Goal: Task Accomplishment & Management: Use online tool/utility

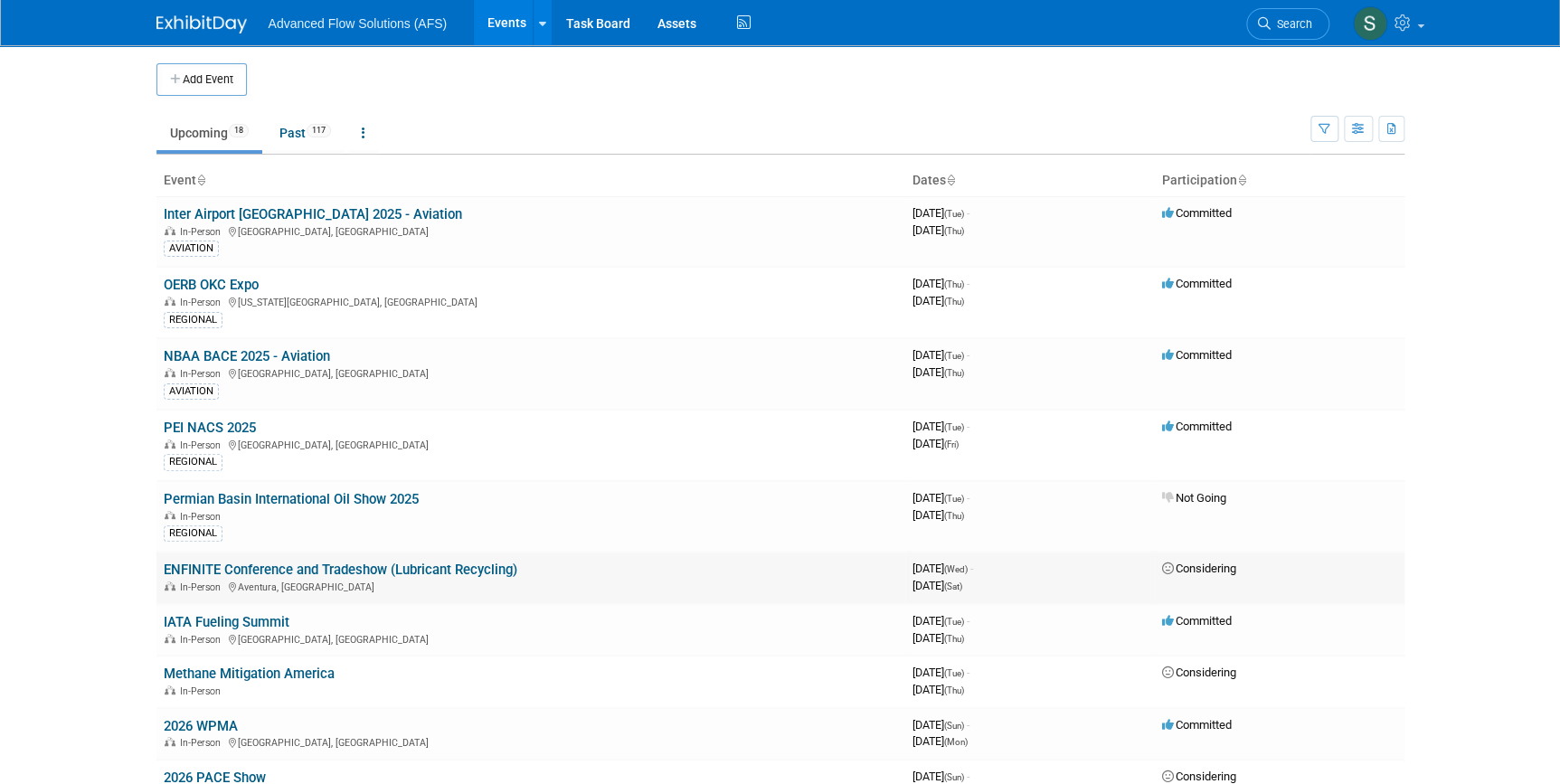
click at [216, 564] on link "ENFINITE Conference and Tradeshow (Lubricant Recycling)" at bounding box center [340, 570] width 354 height 16
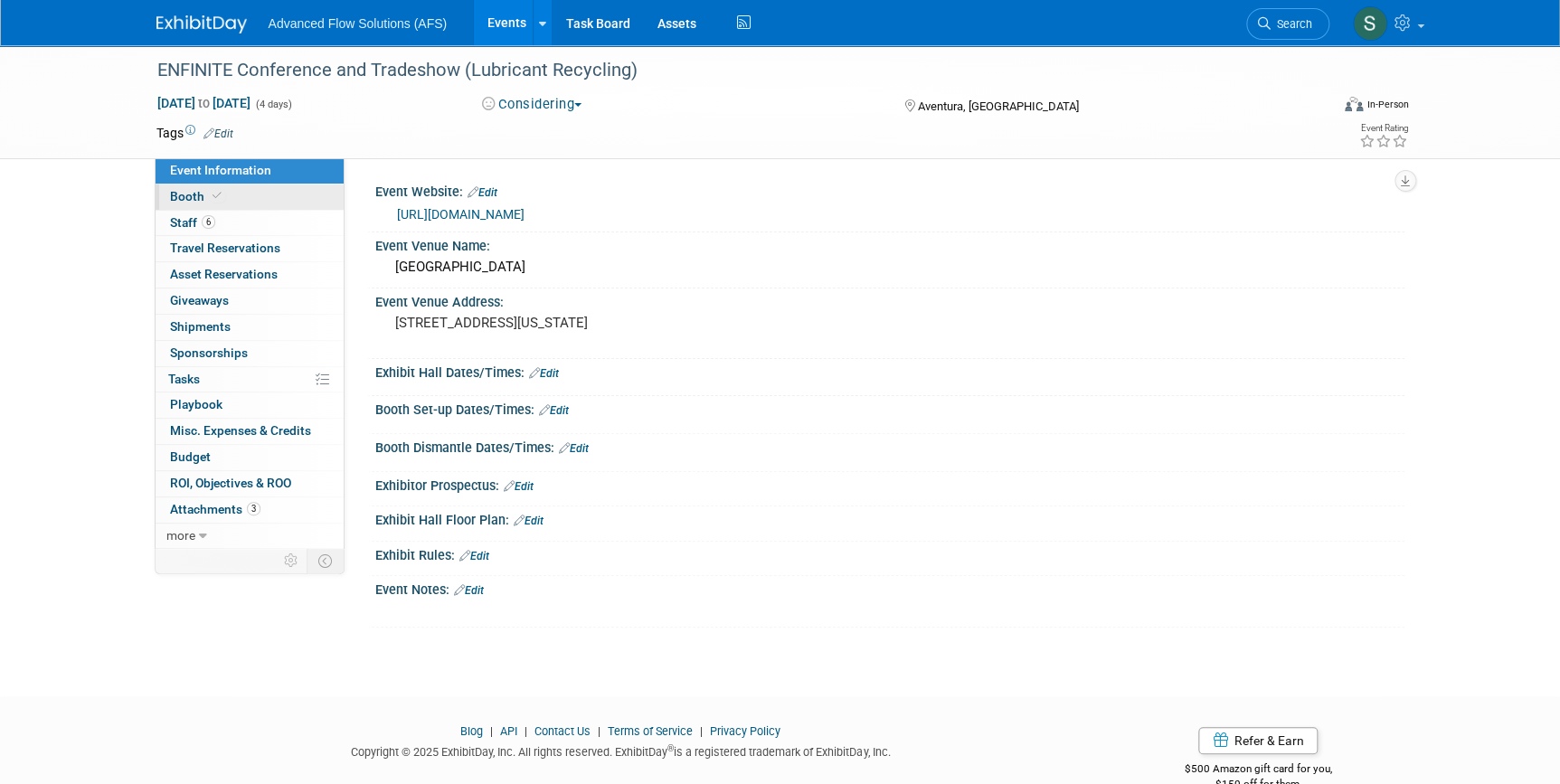
click at [185, 197] on span "Booth" at bounding box center [197, 196] width 55 height 14
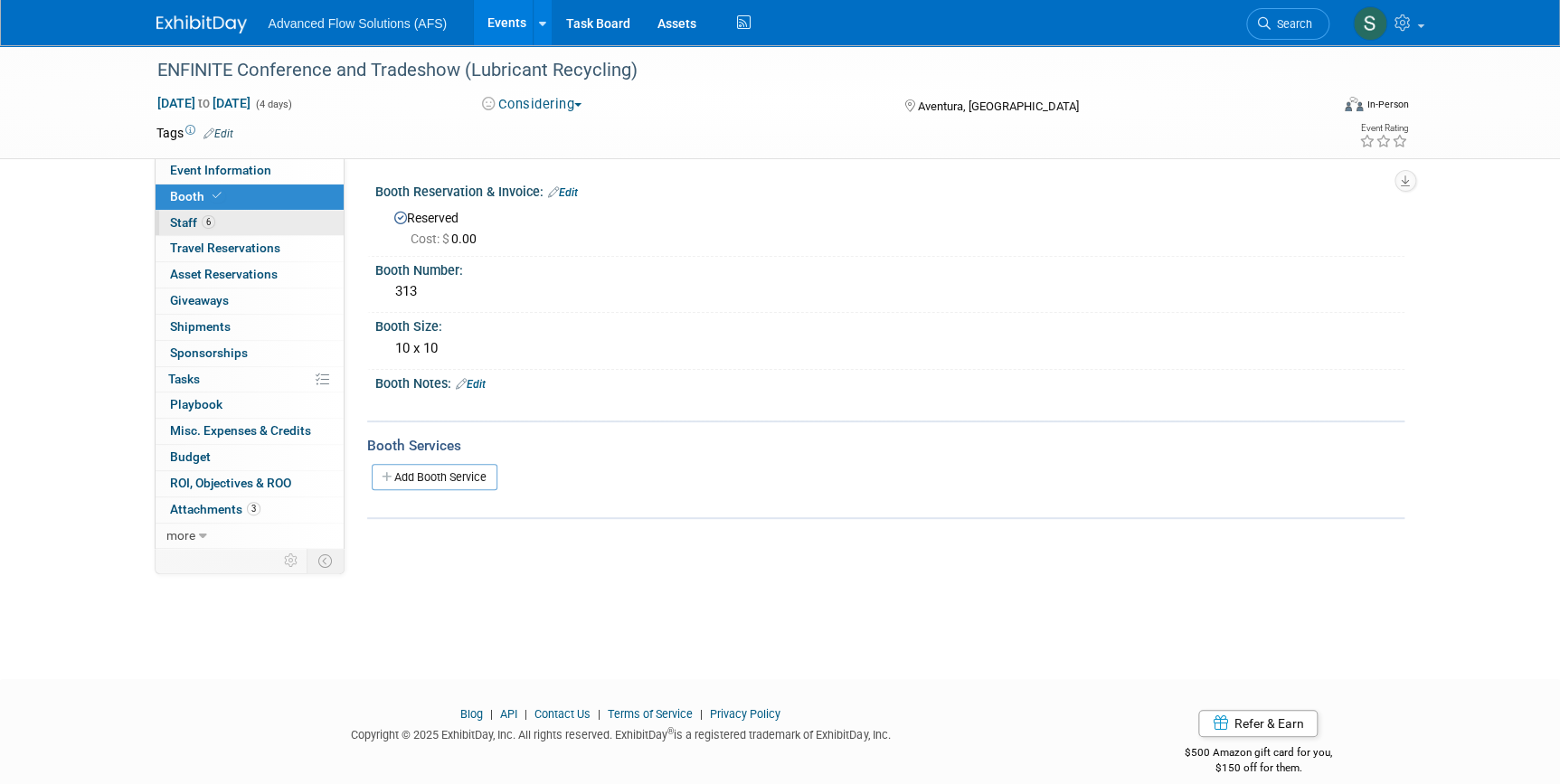
click at [181, 219] on span "Staff 6" at bounding box center [193, 222] width 45 height 14
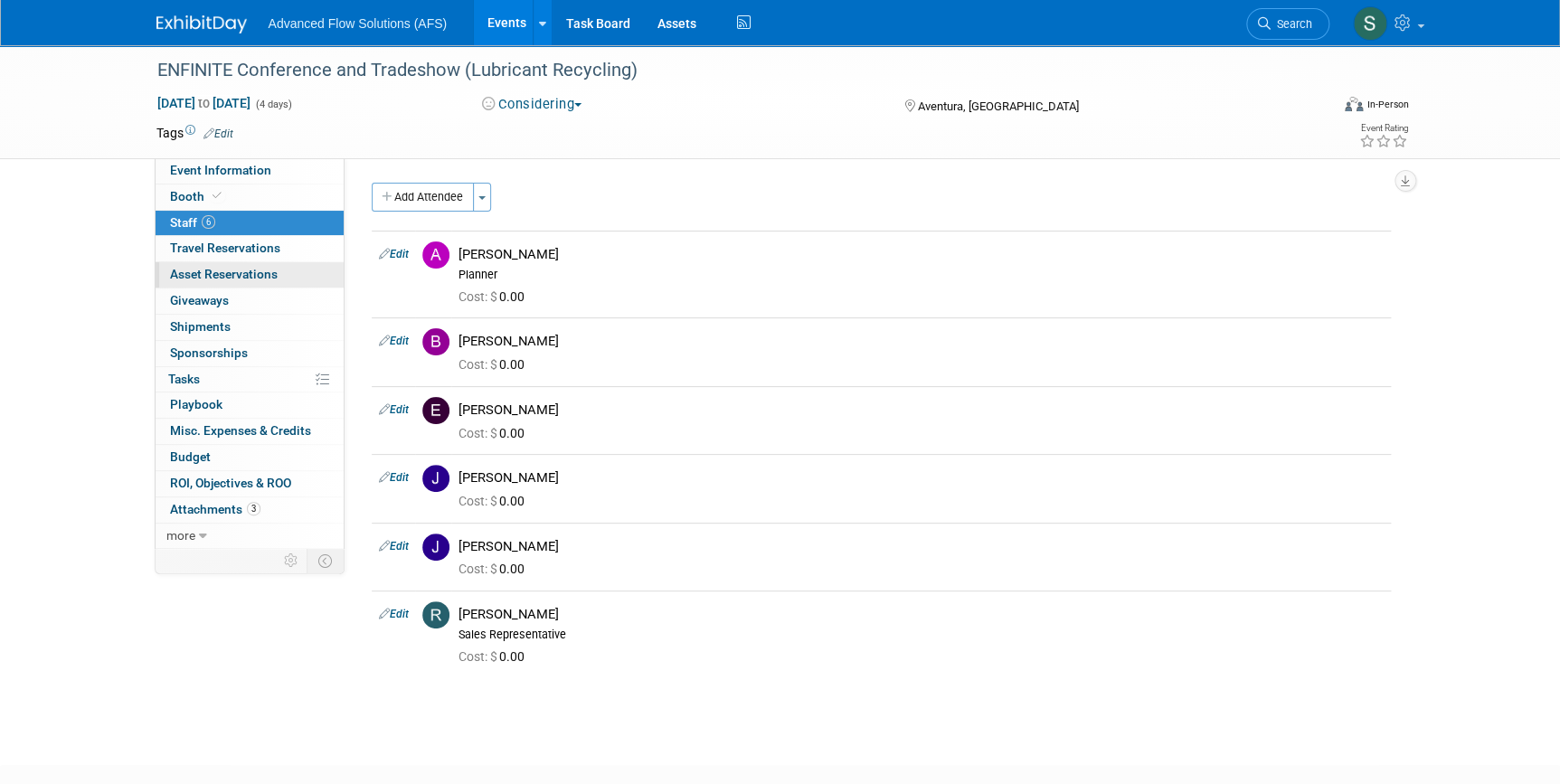
click at [204, 269] on span "Asset Reservations 0" at bounding box center [223, 274] width 108 height 14
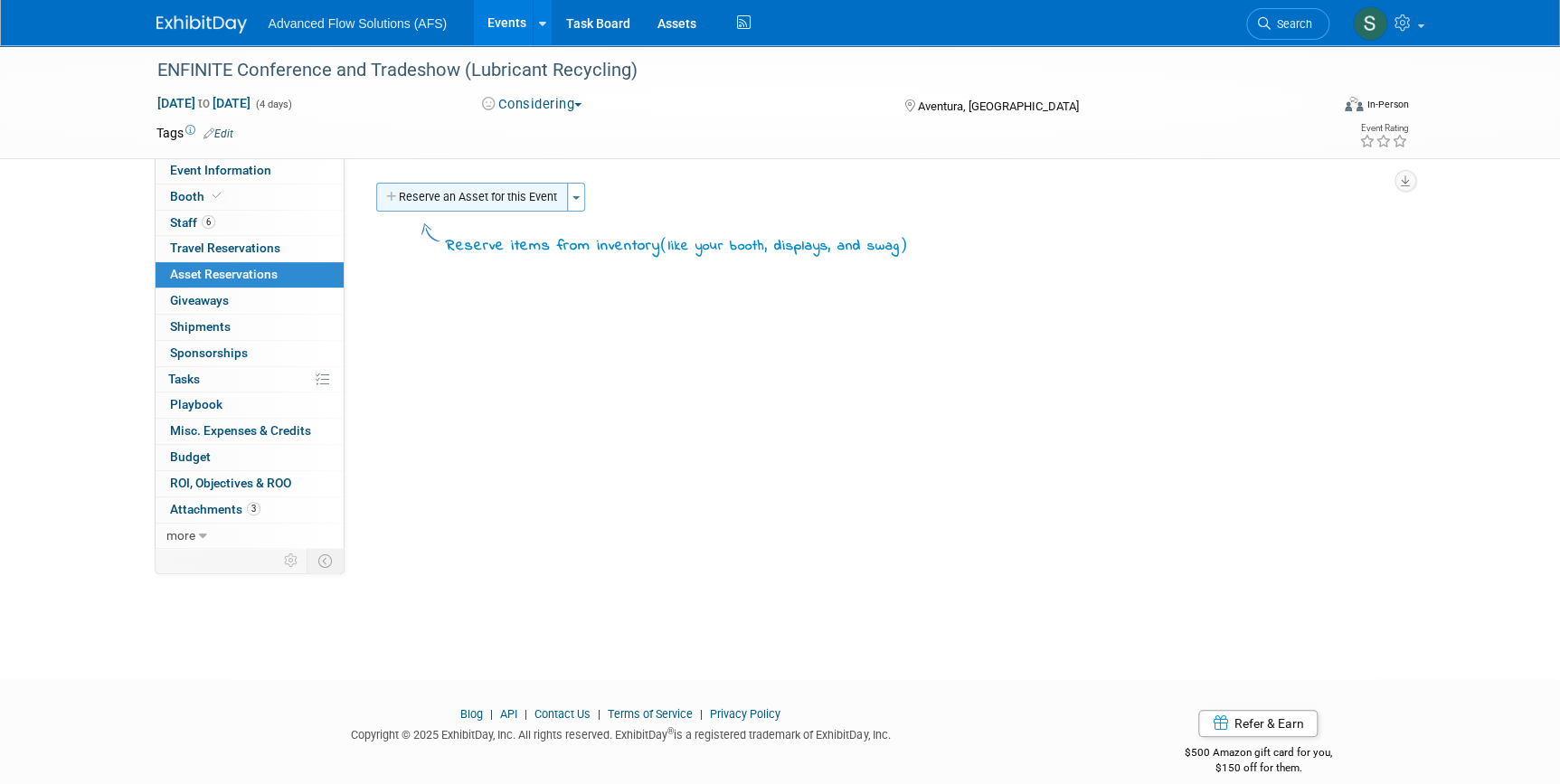
click at [476, 190] on button "Reserve an Asset for this Event" at bounding box center [472, 197] width 192 height 29
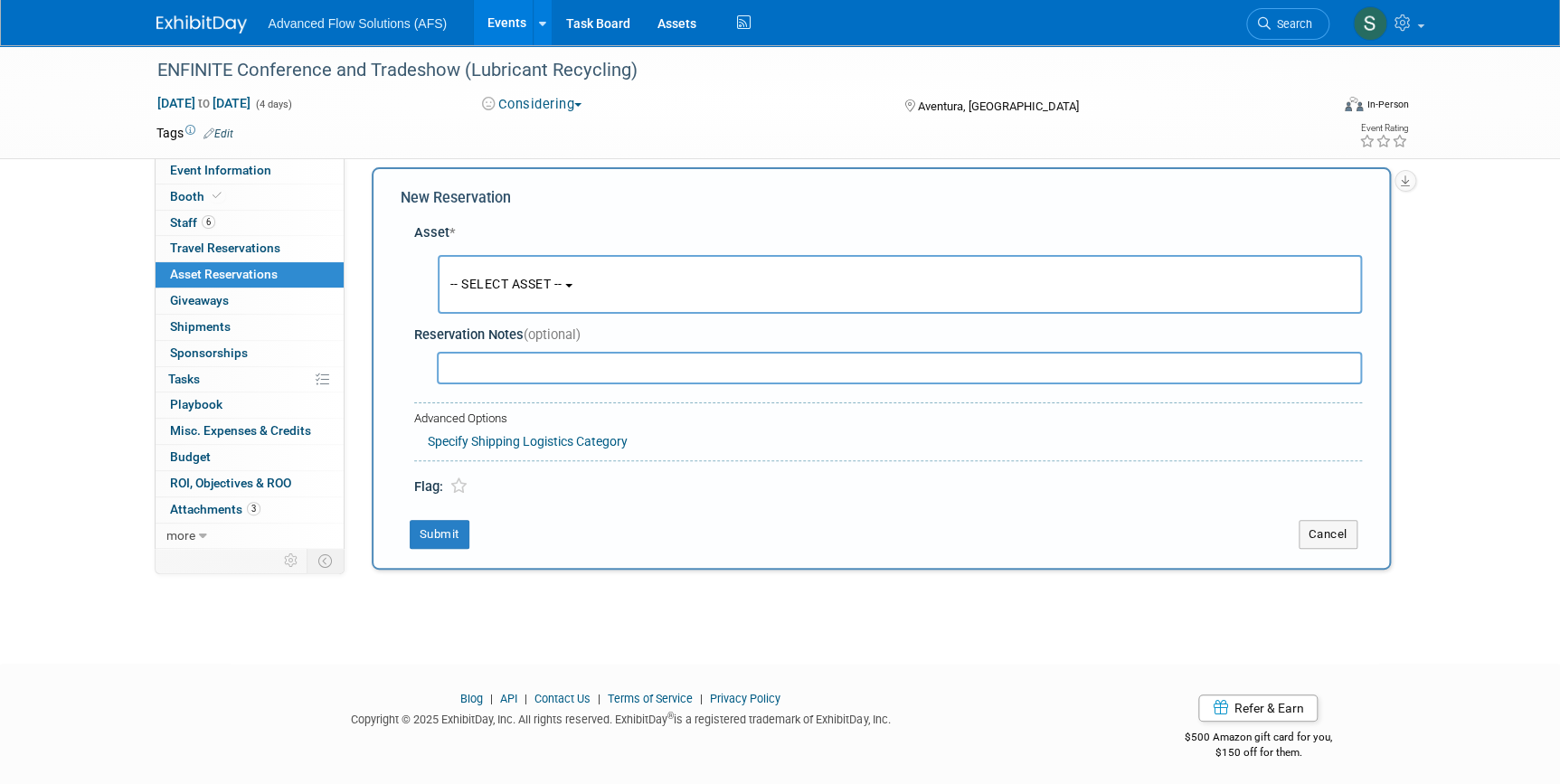
scroll to position [17, 0]
click at [577, 279] on button "-- SELECT ASSET --" at bounding box center [900, 282] width 924 height 59
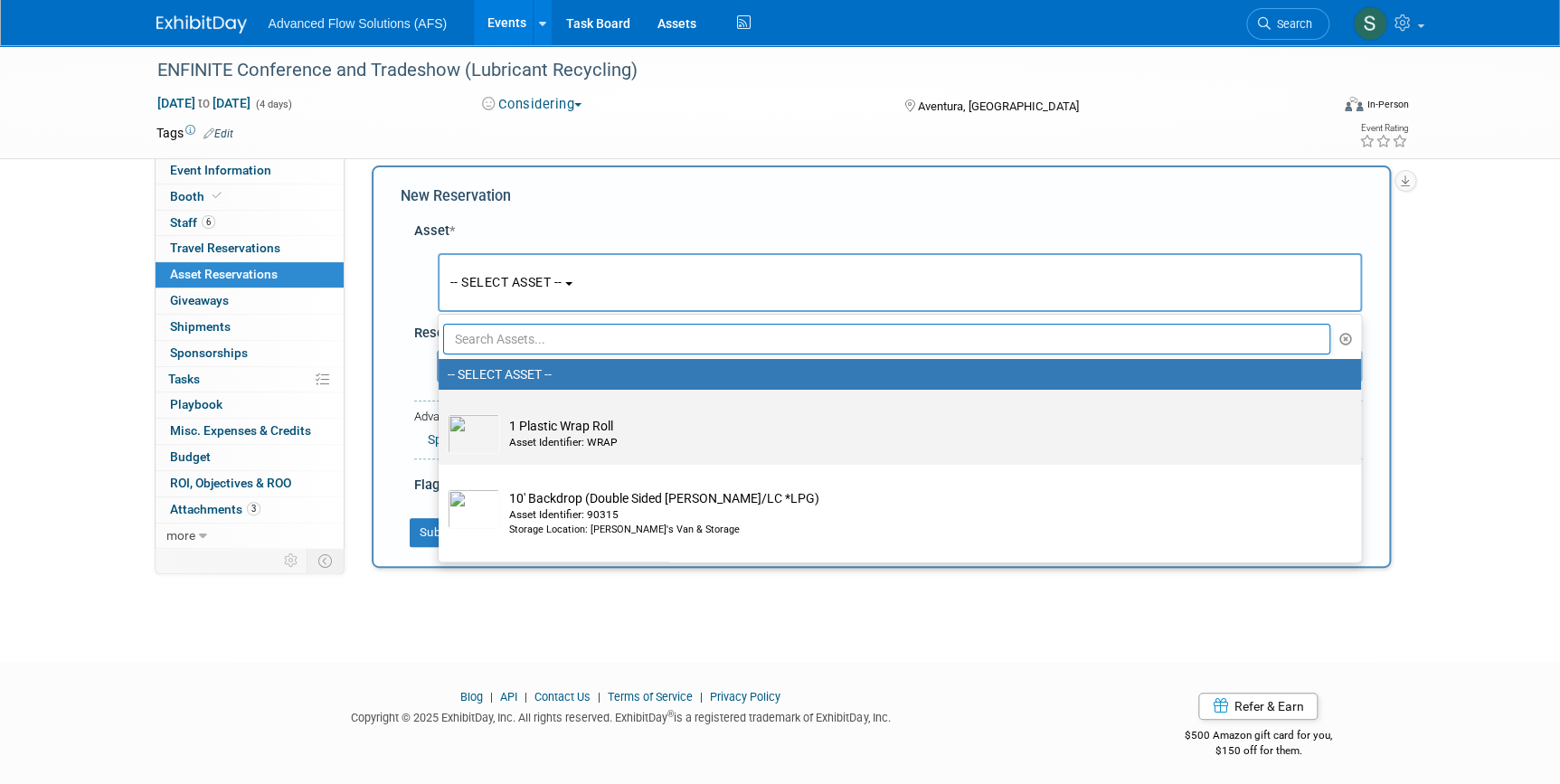
click at [534, 430] on td "1 Plastic Wrap Roll Asset Identifier: WRAP" at bounding box center [912, 434] width 825 height 40
click at [441, 411] on input "1 Plastic Wrap Roll Asset Identifier: WRAP" at bounding box center [435, 405] width 12 height 12
select select "10698695"
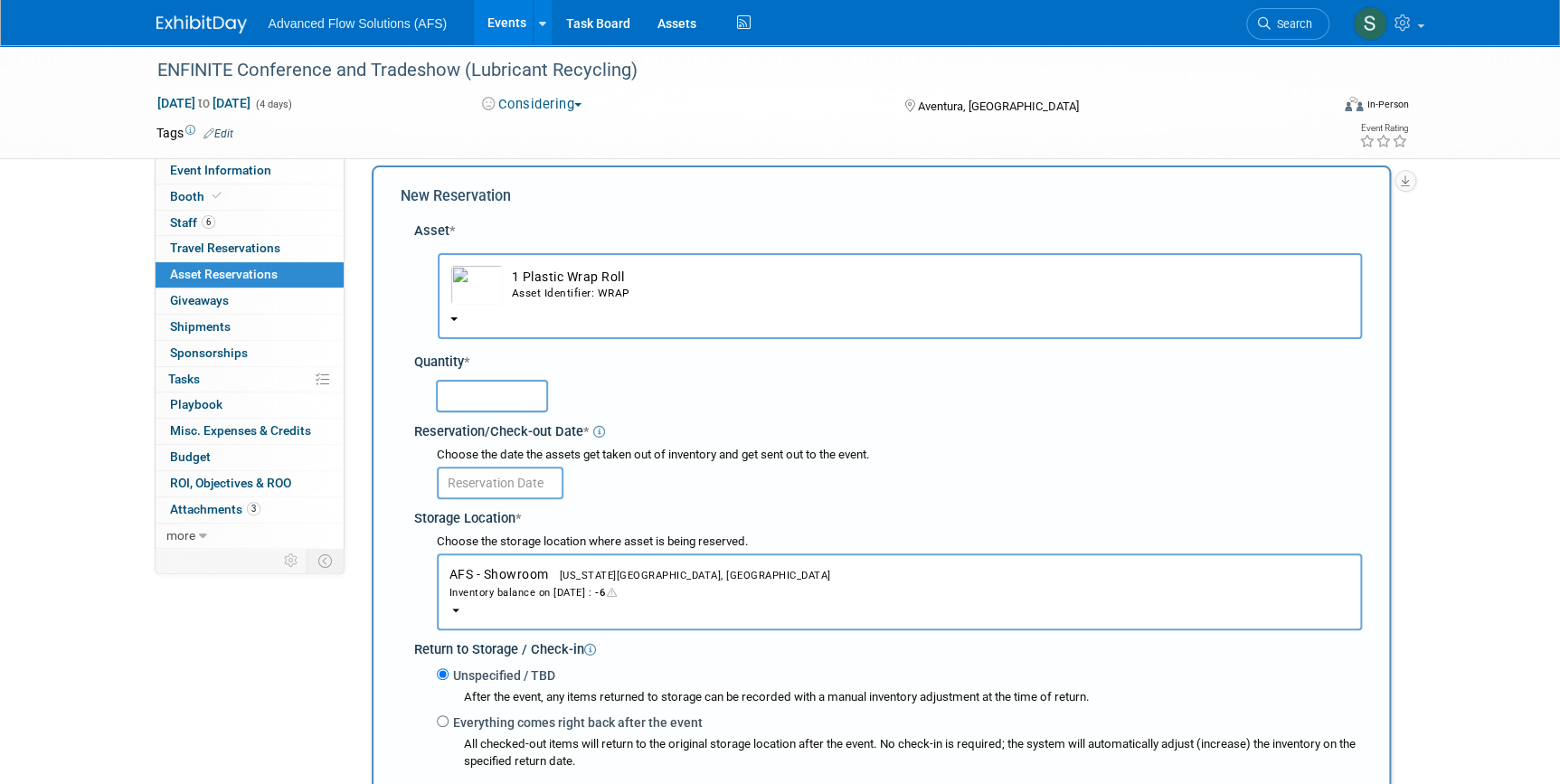
click at [477, 401] on input "text" at bounding box center [492, 396] width 112 height 33
type input "1"
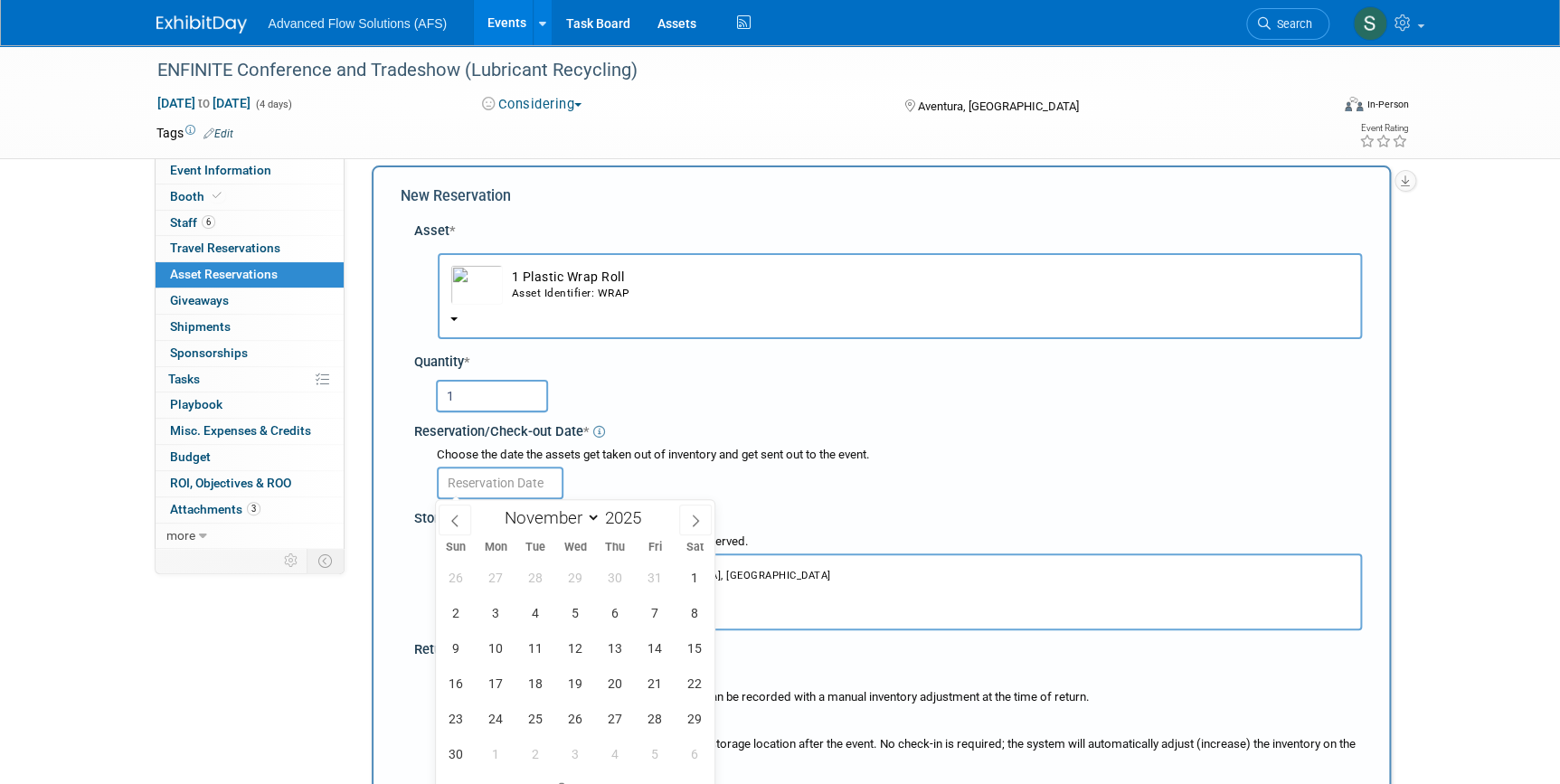
click at [482, 486] on input "text" at bounding box center [500, 483] width 127 height 33
click at [444, 520] on span at bounding box center [455, 520] width 33 height 31
select select "9"
click at [574, 650] on span "15" at bounding box center [574, 647] width 35 height 35
type input "[DATE]"
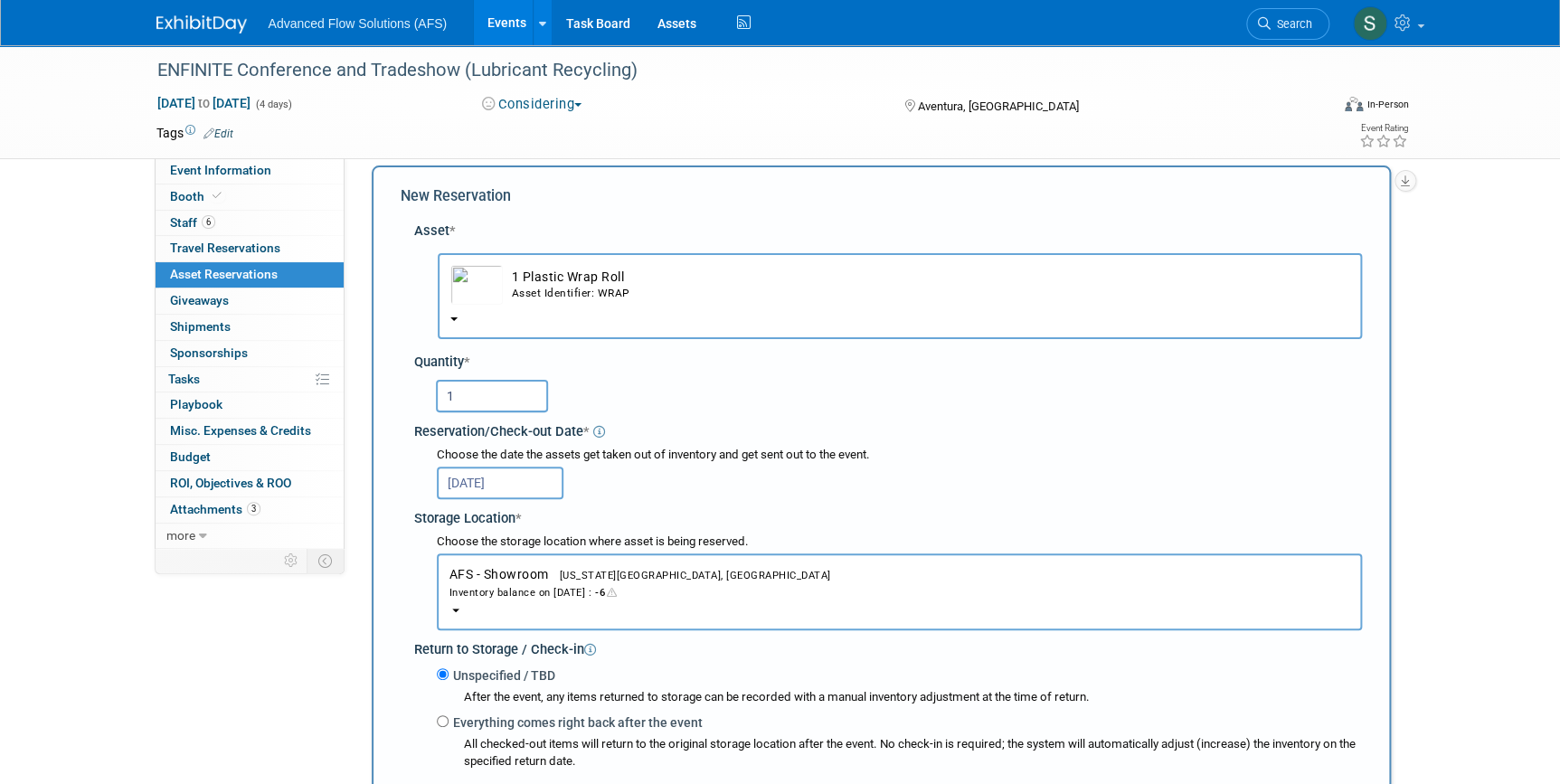
click at [550, 588] on div "Inventory balance on [DATE] : -6" at bounding box center [899, 591] width 900 height 17
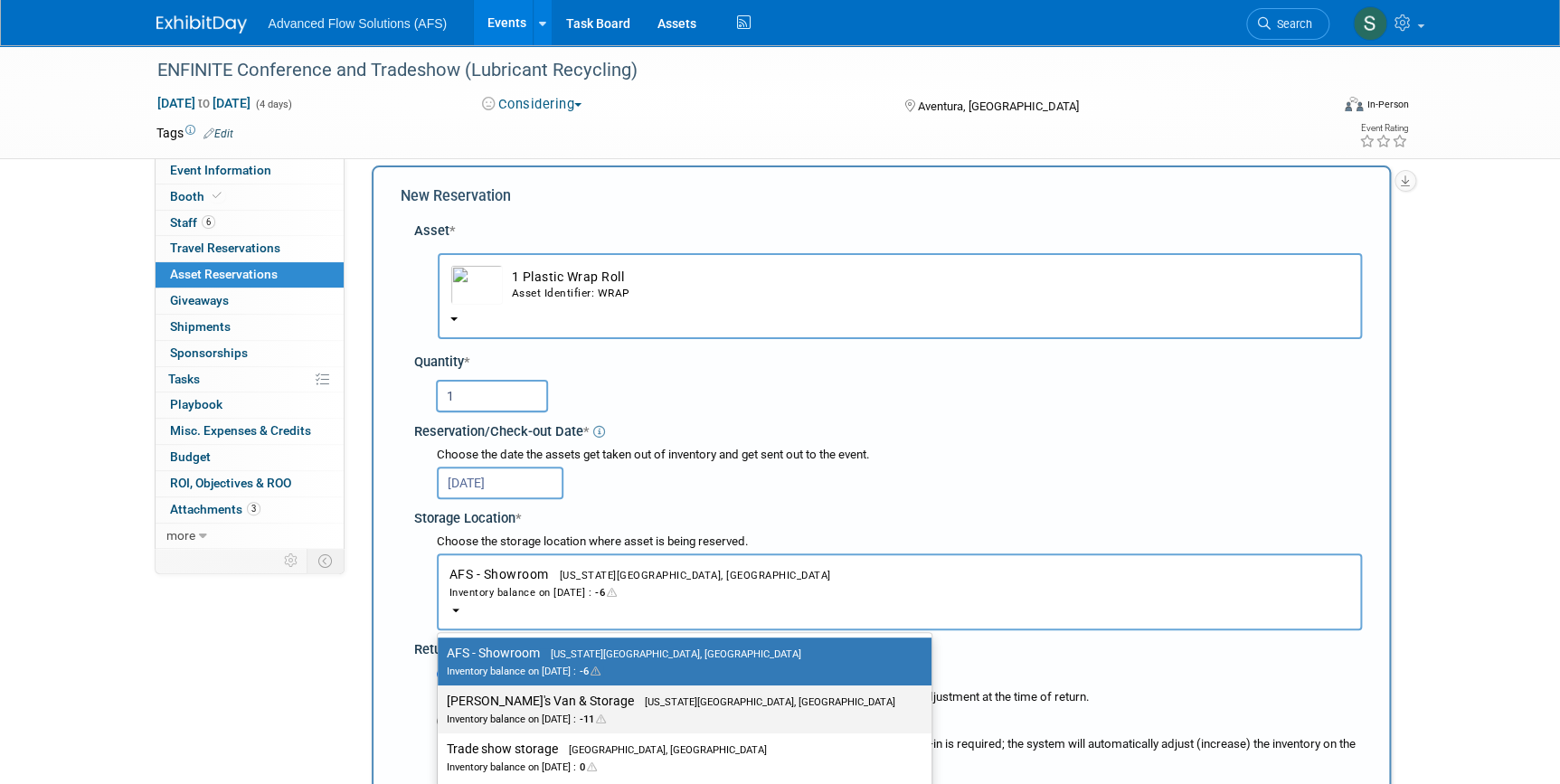
click at [532, 705] on label "Emriks's Van & Storage [US_STATE][GEOGRAPHIC_DATA], [GEOGRAPHIC_DATA] Inventory…" at bounding box center [680, 709] width 467 height 41
click at [440, 705] on input "Emriks's Van & Storage [US_STATE][GEOGRAPHIC_DATA], [GEOGRAPHIC_DATA] Inventory…" at bounding box center [434, 701] width 12 height 12
select select "11222852"
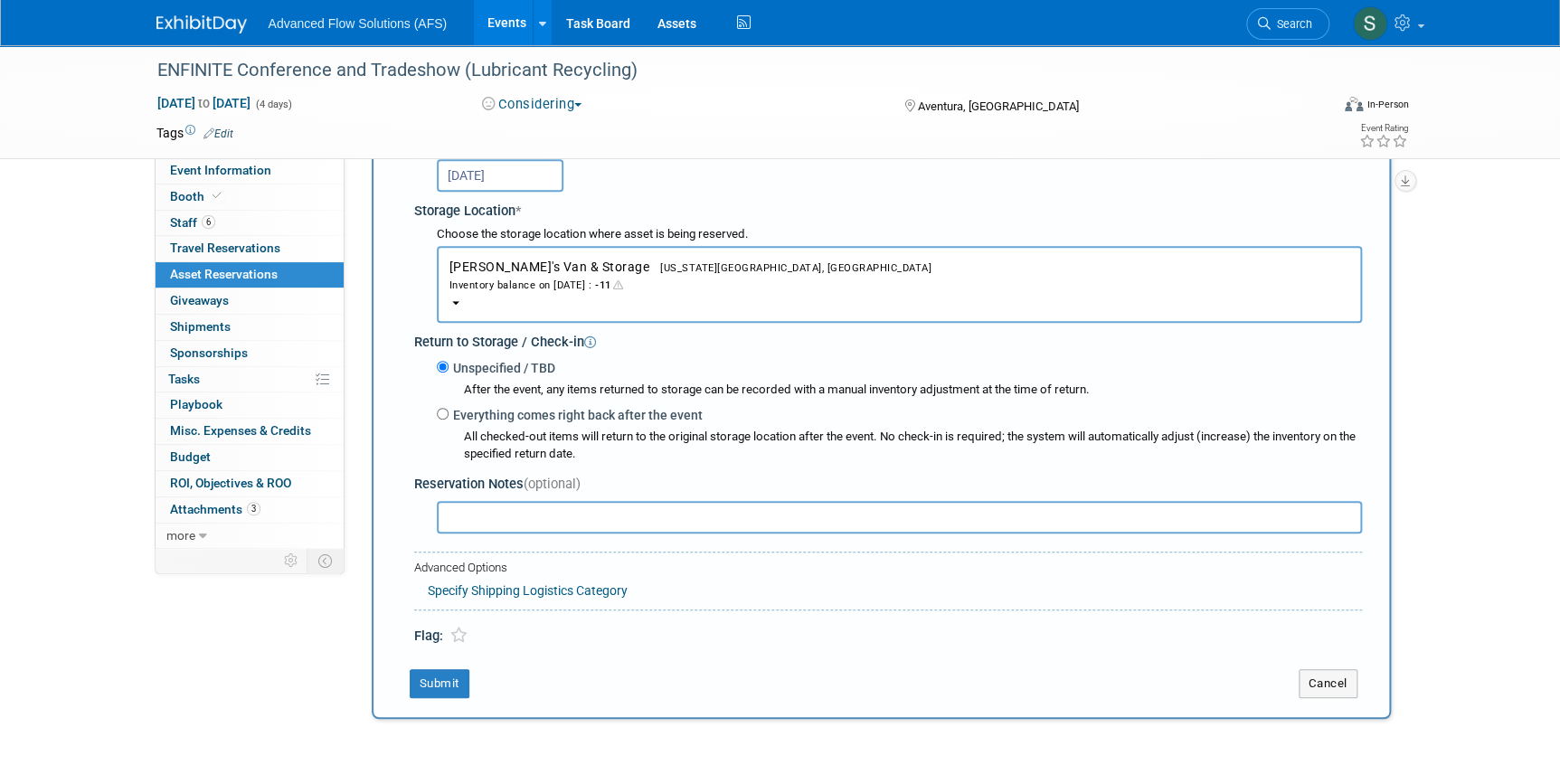
scroll to position [428, 0]
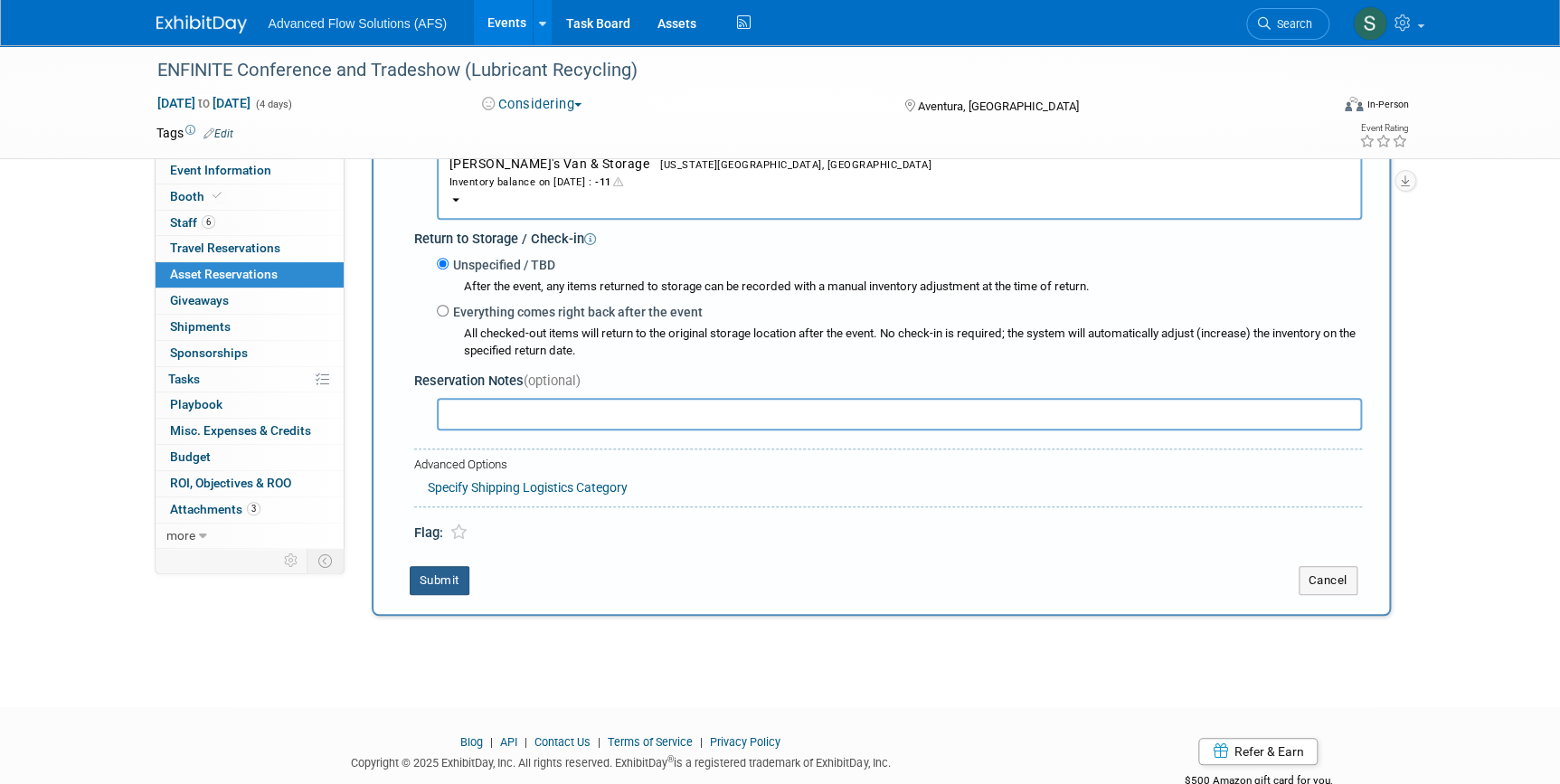
click at [442, 579] on button "Submit" at bounding box center [440, 581] width 60 height 29
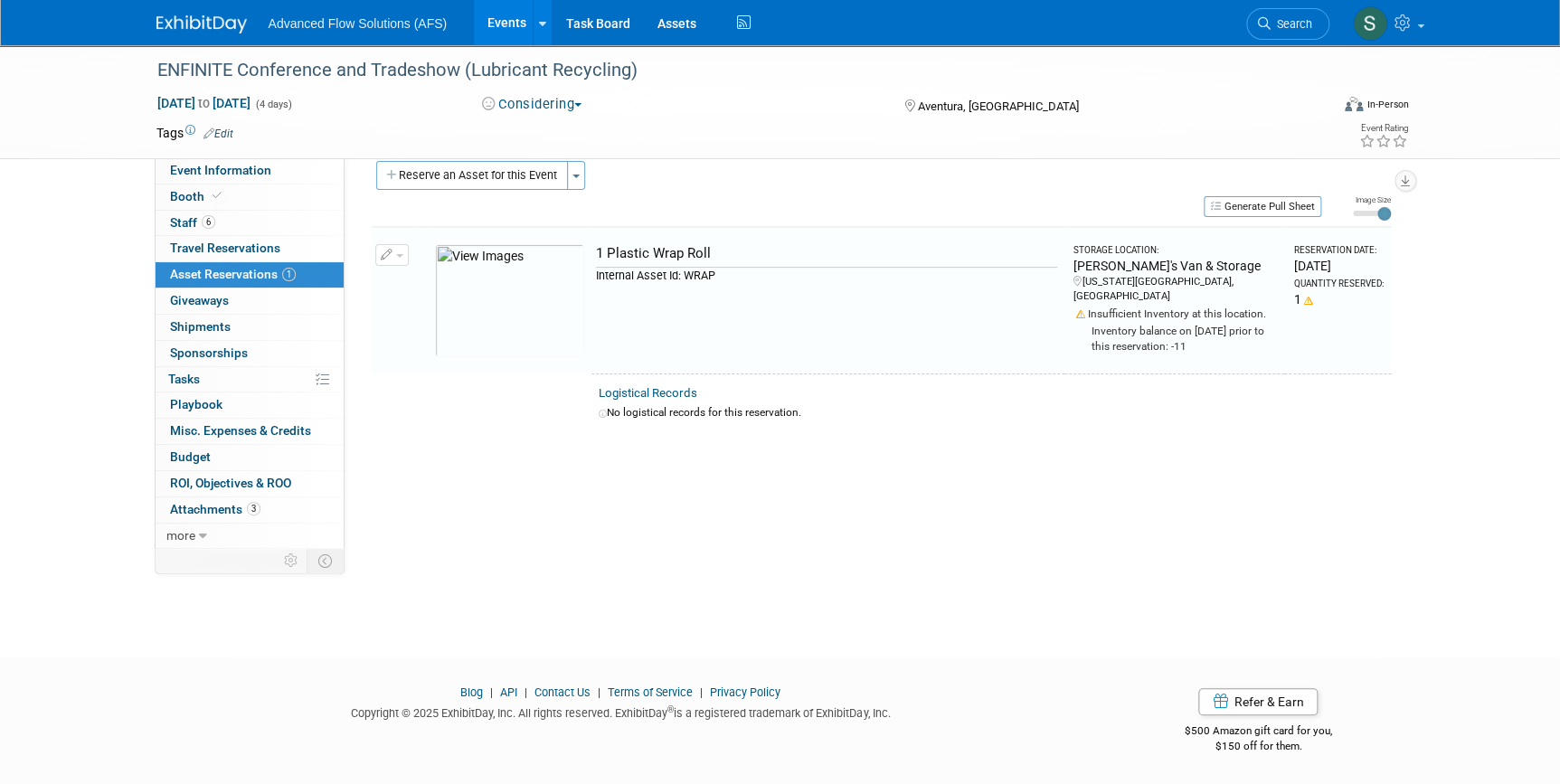
scroll to position [21, 0]
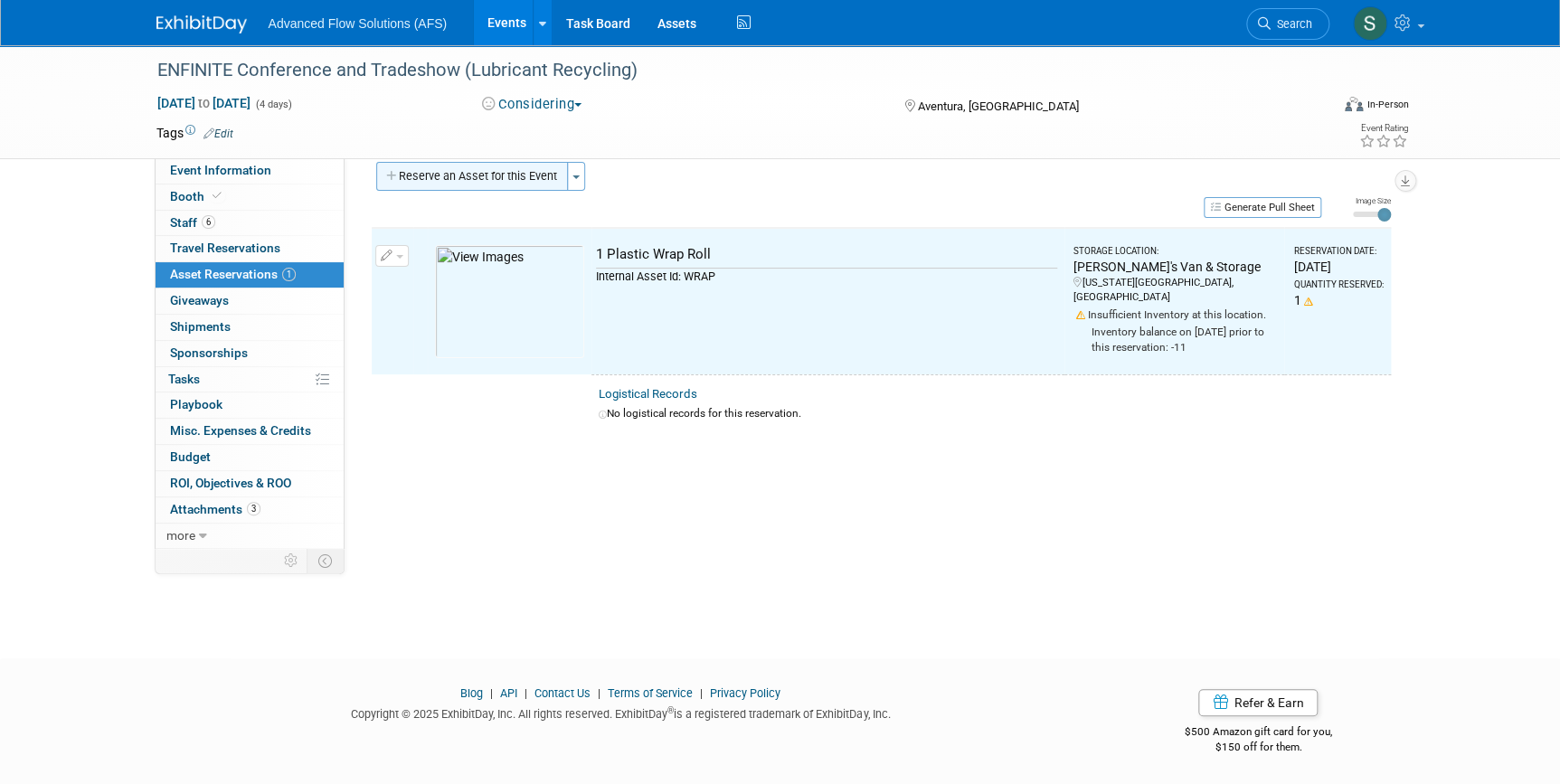
click at [473, 171] on button "Reserve an Asset for this Event" at bounding box center [472, 176] width 192 height 29
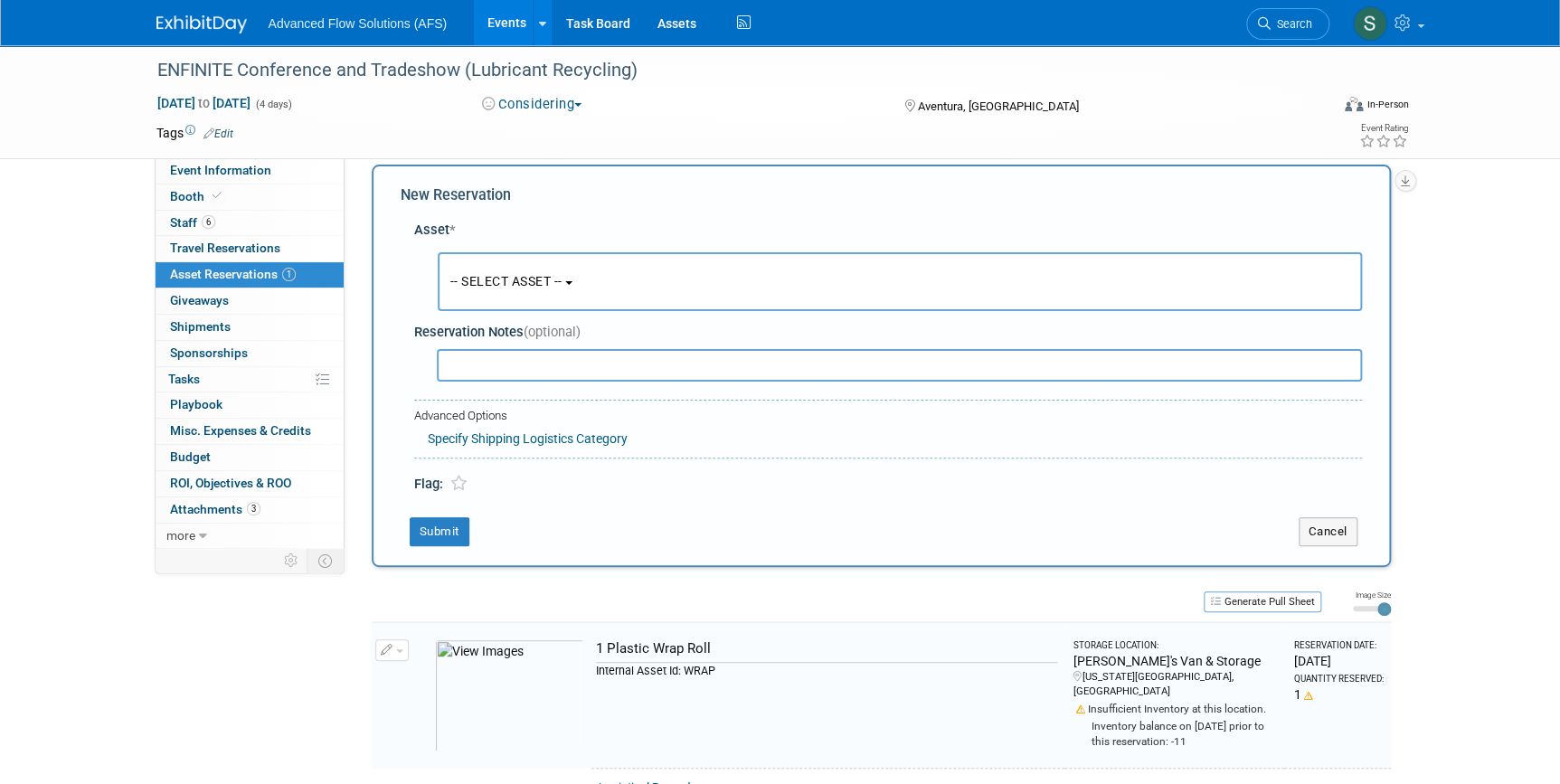
scroll to position [17, 0]
click at [563, 278] on span "-- SELECT ASSET --" at bounding box center [506, 282] width 112 height 14
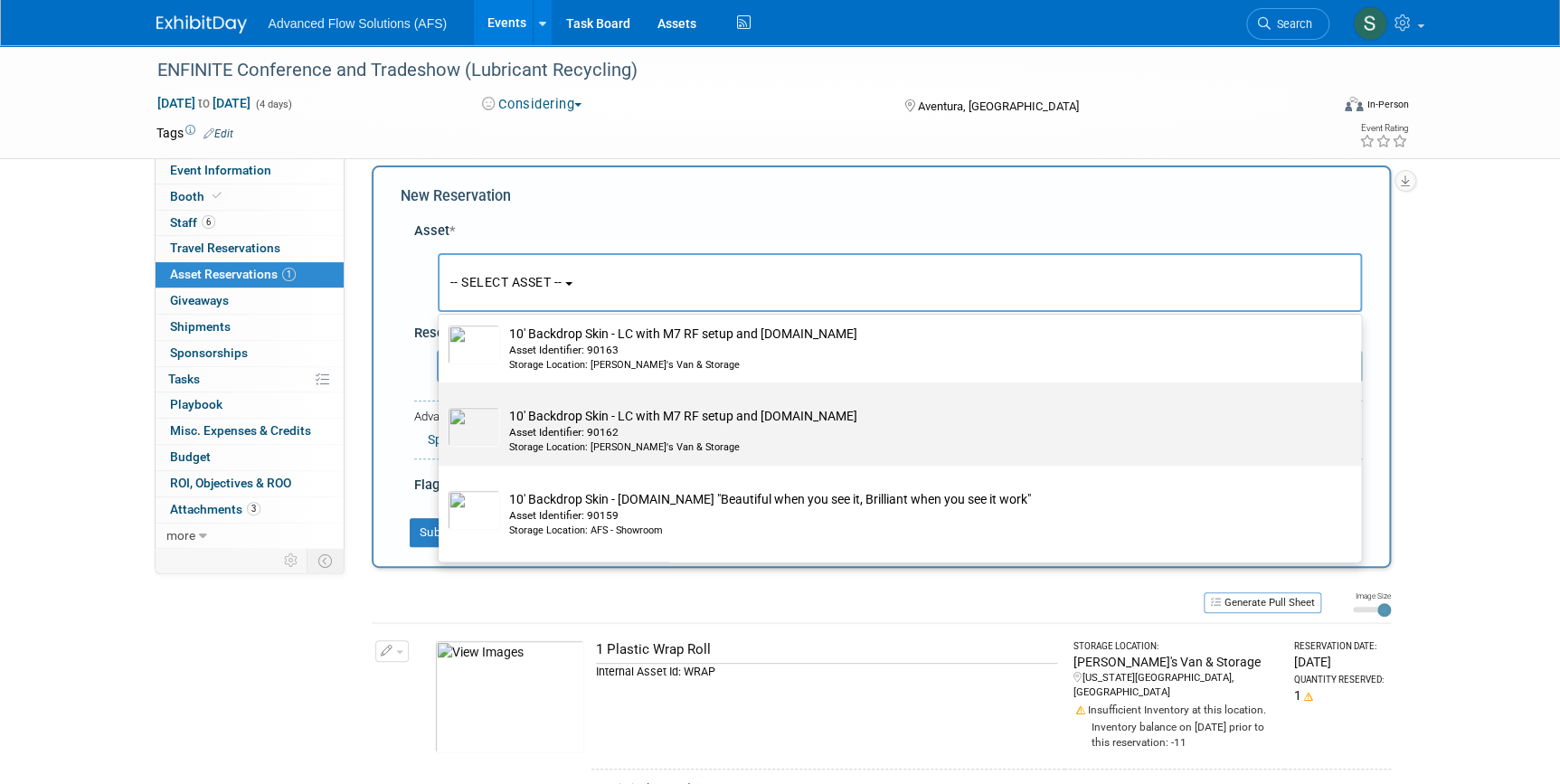
scroll to position [575, 0]
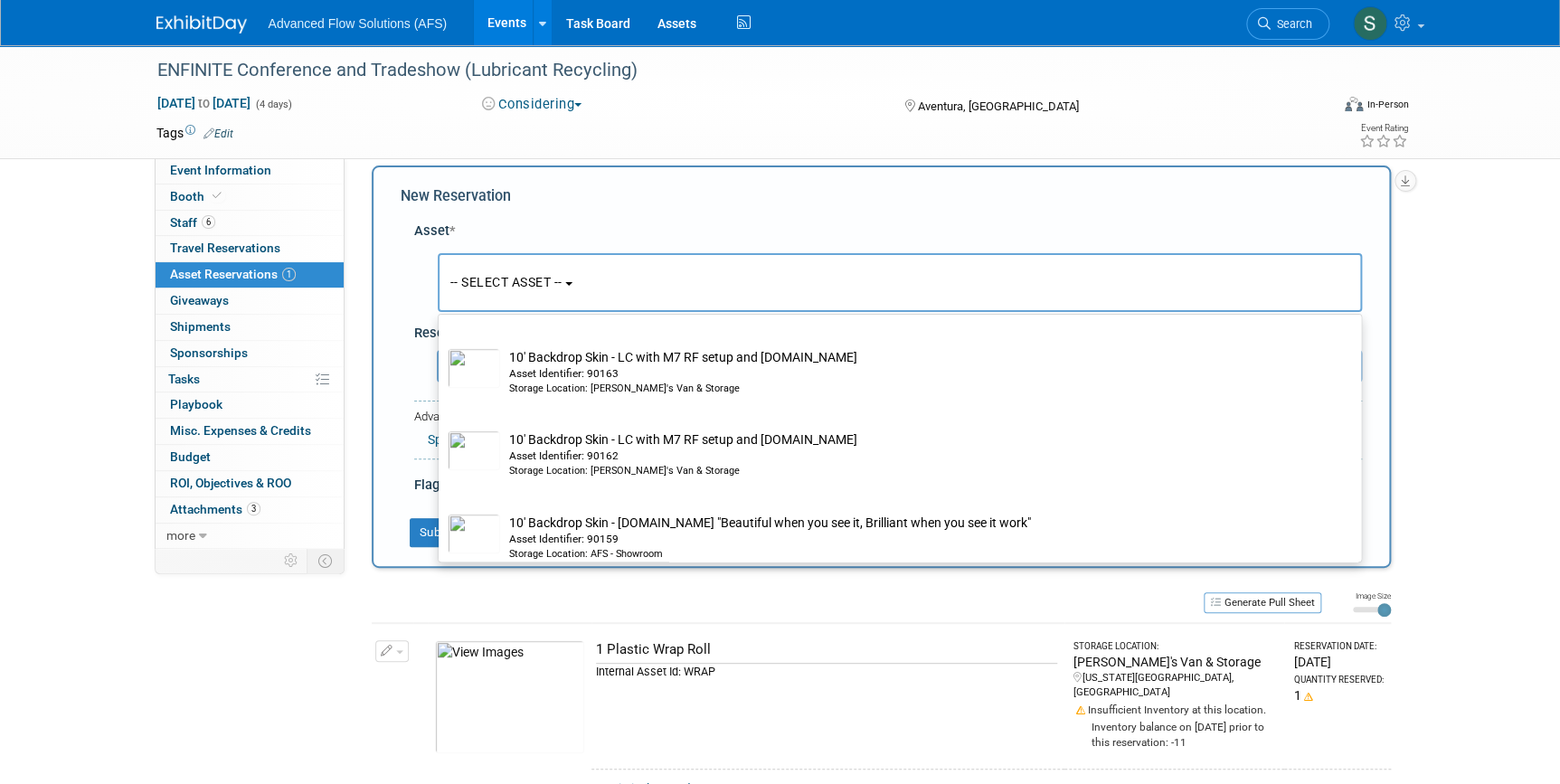
click at [1077, 22] on div "Advanced Flow Solutions (AFS) Events Add Event Bulk Upload Events Shareable Eve…" at bounding box center [780, 23] width 1248 height 45
